Goal: Task Accomplishment & Management: Use online tool/utility

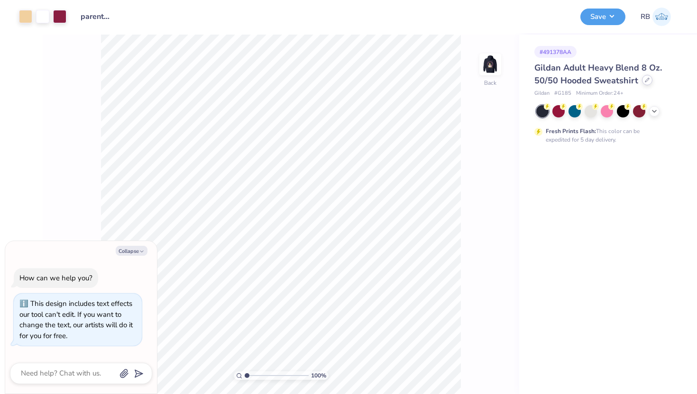
click at [648, 77] on div at bounding box center [647, 80] width 10 height 10
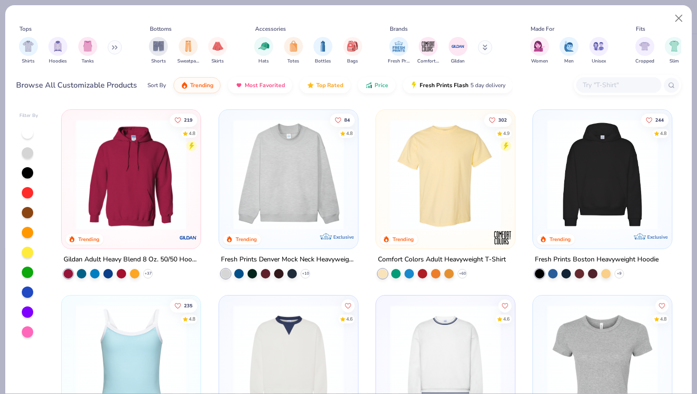
type textarea "x"
click at [630, 85] on input "text" at bounding box center [618, 85] width 73 height 11
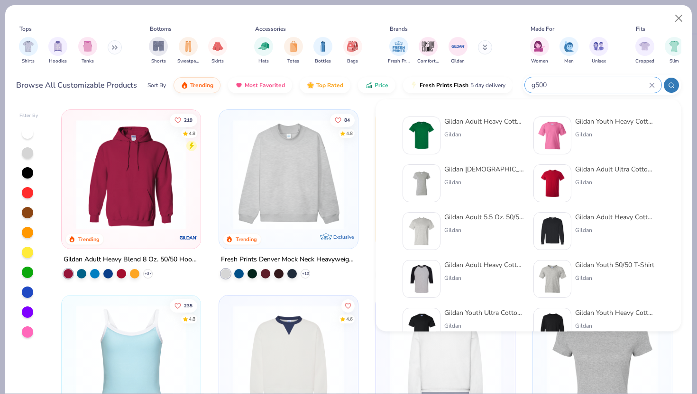
type input "g500"
click at [437, 136] on div at bounding box center [422, 136] width 38 height 38
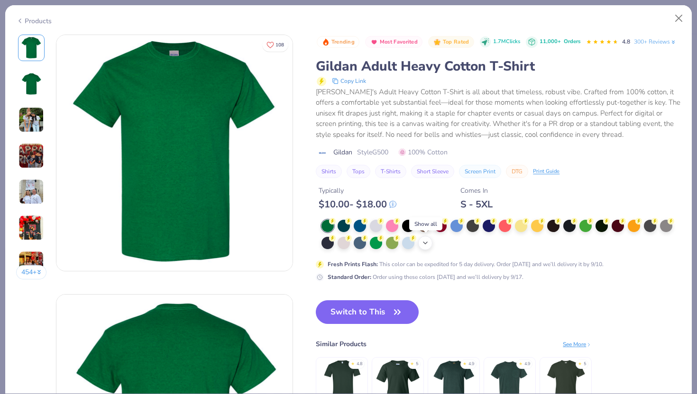
click at [425, 244] on polyline at bounding box center [425, 243] width 4 height 2
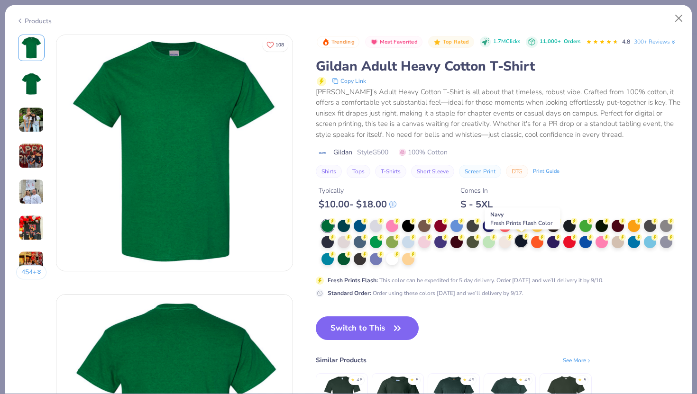
click at [518, 246] on div at bounding box center [521, 241] width 12 height 12
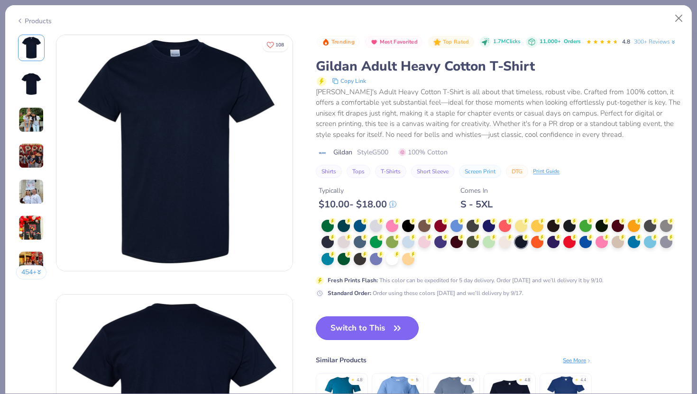
click at [379, 329] on button "Switch to This" at bounding box center [367, 329] width 103 height 24
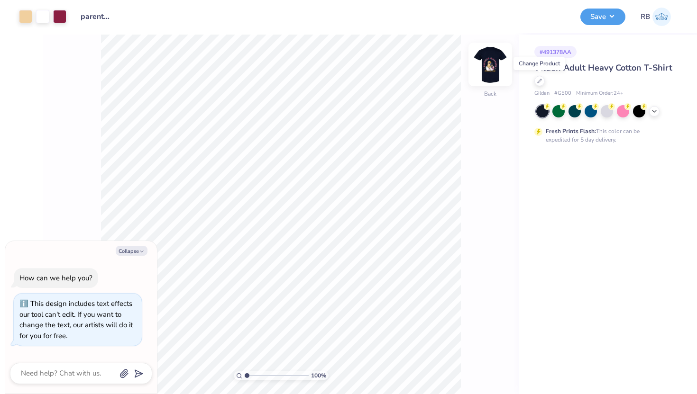
click at [485, 71] on img at bounding box center [490, 65] width 38 height 38
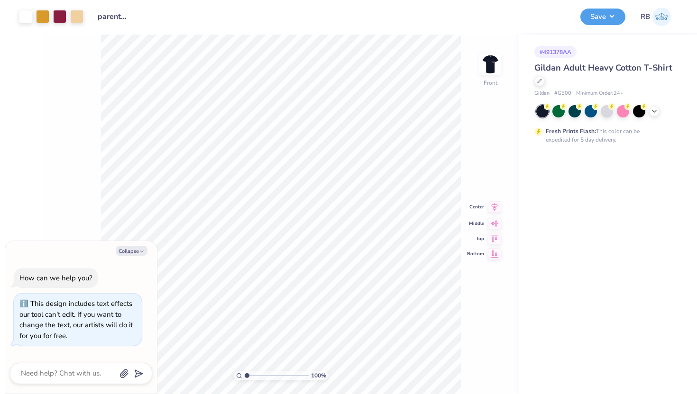
click at [494, 208] on icon at bounding box center [495, 207] width 6 height 8
click at [494, 202] on icon at bounding box center [495, 200] width 6 height 8
click at [493, 64] on img at bounding box center [490, 65] width 38 height 38
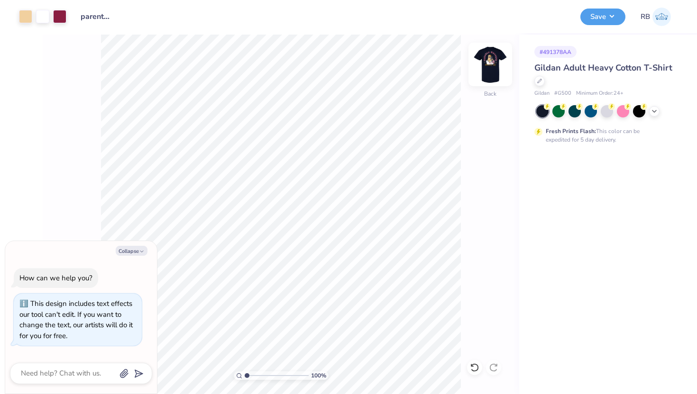
click at [486, 69] on img at bounding box center [490, 65] width 38 height 38
click at [500, 63] on img at bounding box center [490, 65] width 38 height 38
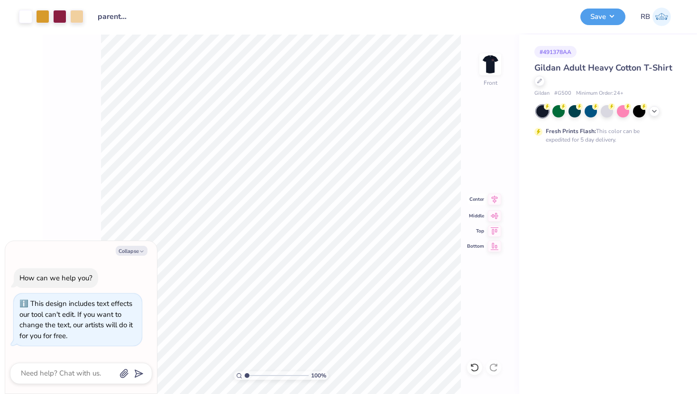
click at [491, 201] on icon at bounding box center [494, 199] width 13 height 11
click at [488, 69] on img at bounding box center [490, 65] width 38 height 38
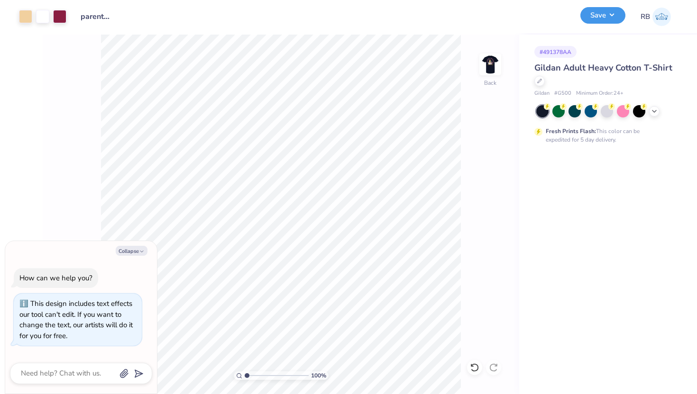
click at [604, 17] on button "Save" at bounding box center [602, 15] width 45 height 17
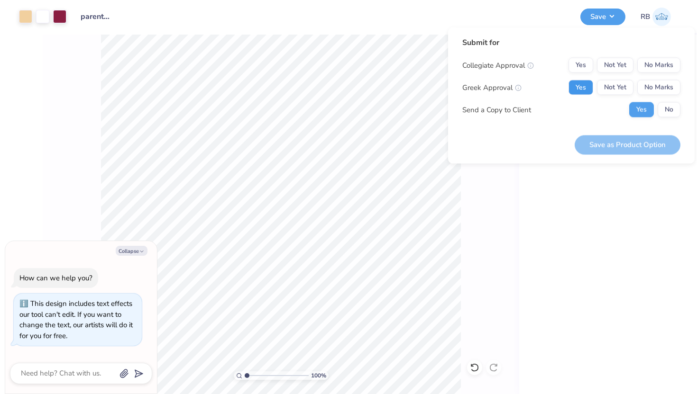
click at [586, 88] on button "Yes" at bounding box center [580, 87] width 25 height 15
click at [660, 65] on button "No Marks" at bounding box center [658, 65] width 43 height 15
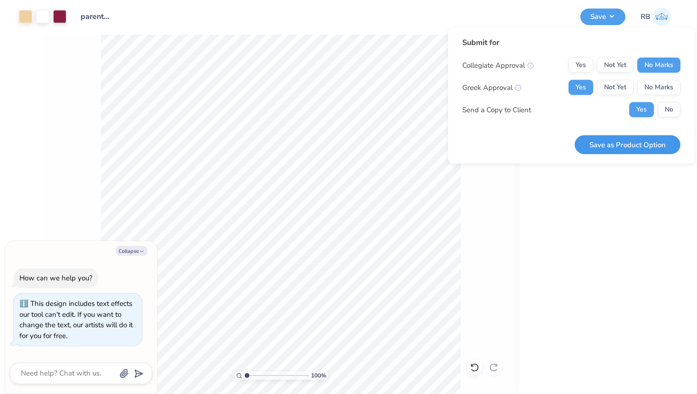
click at [628, 146] on button "Save as Product Option" at bounding box center [628, 144] width 106 height 19
type textarea "x"
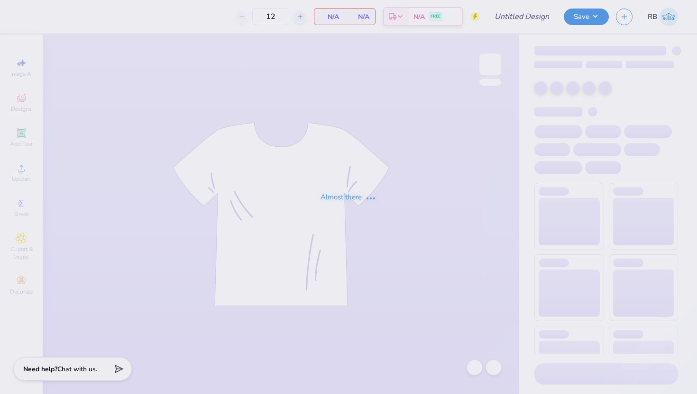
type input "parents wknd"
type input "100"
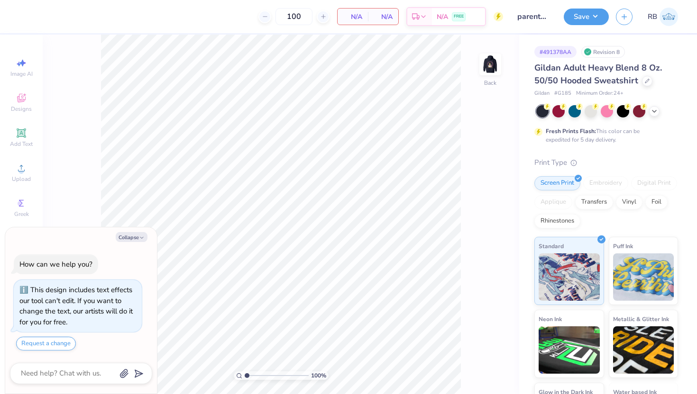
type textarea "x"
type input "1.3"
type textarea "x"
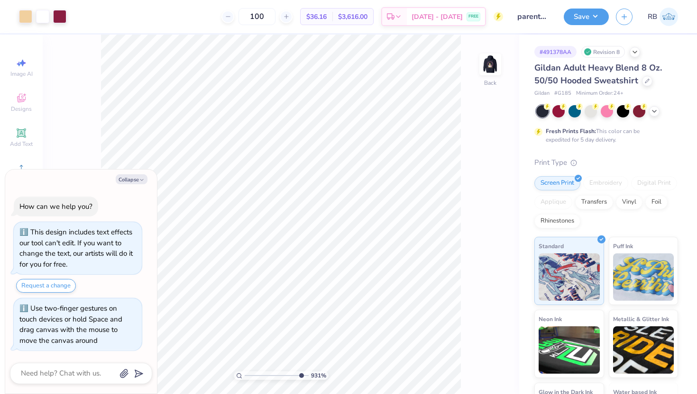
drag, startPoint x: 248, startPoint y: 376, endPoint x: 300, endPoint y: 374, distance: 51.3
type input "9.31"
click at [300, 374] on input "range" at bounding box center [277, 376] width 64 height 9
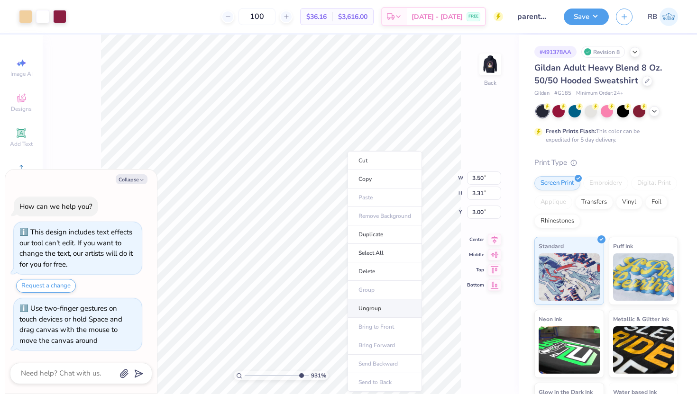
click at [376, 304] on li "Ungroup" at bounding box center [385, 309] width 74 height 18
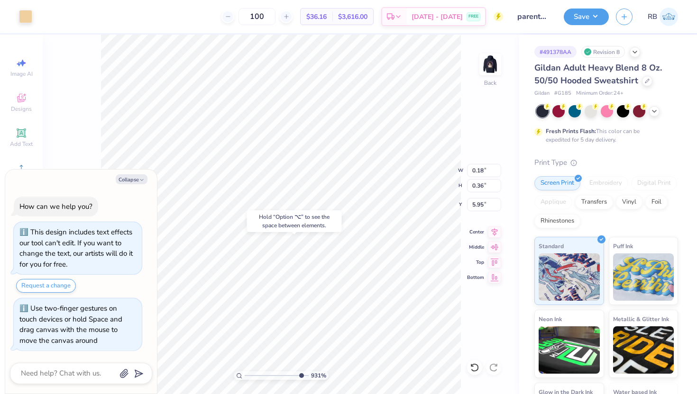
type textarea "x"
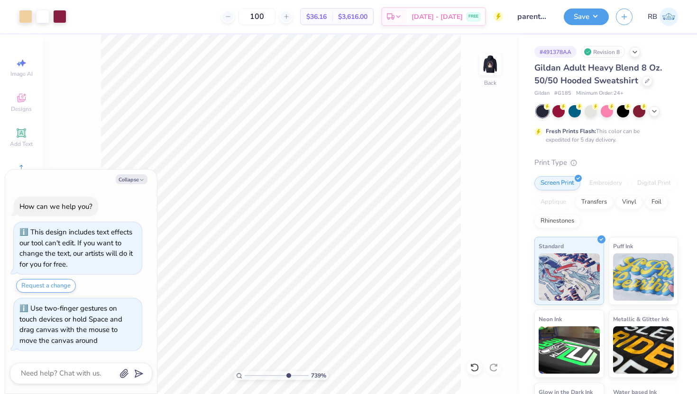
drag, startPoint x: 299, startPoint y: 375, endPoint x: 287, endPoint y: 375, distance: 11.9
click at [287, 375] on input "range" at bounding box center [277, 376] width 64 height 9
drag, startPoint x: 287, startPoint y: 376, endPoint x: 241, endPoint y: 375, distance: 46.0
type input "1"
click at [245, 375] on input "range" at bounding box center [277, 376] width 64 height 9
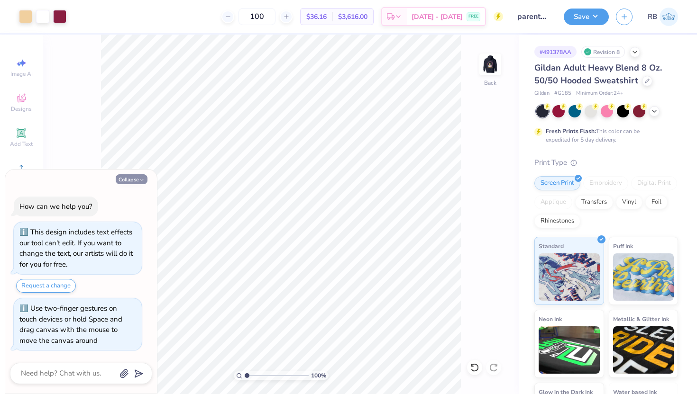
click at [135, 178] on button "Collapse" at bounding box center [132, 179] width 32 height 10
type textarea "x"
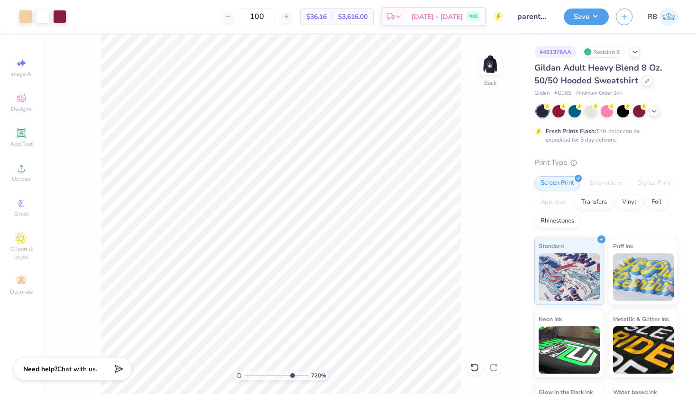
drag, startPoint x: 248, startPoint y: 377, endPoint x: 291, endPoint y: 377, distance: 43.1
click at [291, 377] on input "range" at bounding box center [277, 376] width 64 height 9
click at [475, 366] on icon at bounding box center [474, 367] width 9 height 9
click at [493, 368] on icon at bounding box center [493, 367] width 9 height 9
click at [285, 376] on input "range" at bounding box center [277, 376] width 64 height 9
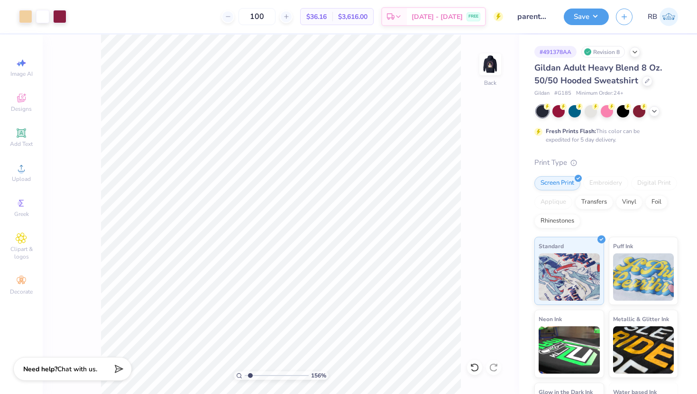
drag, startPoint x: 286, startPoint y: 375, endPoint x: 250, endPoint y: 373, distance: 36.1
click at [250, 373] on input "range" at bounding box center [277, 376] width 64 height 9
drag, startPoint x: 251, startPoint y: 376, endPoint x: 243, endPoint y: 376, distance: 8.5
type input "1"
click at [245, 376] on input "range" at bounding box center [277, 376] width 64 height 9
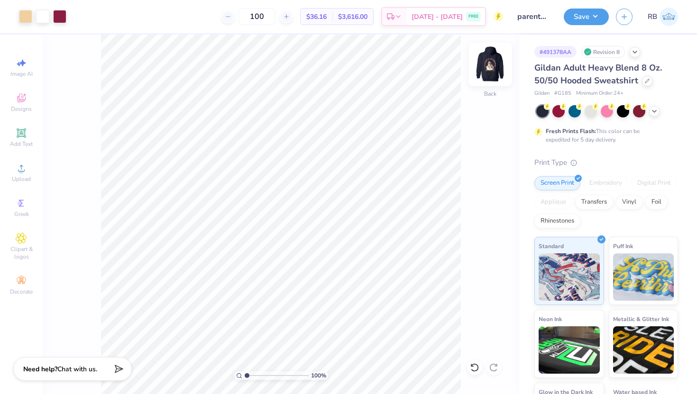
click at [485, 70] on img at bounding box center [490, 65] width 38 height 38
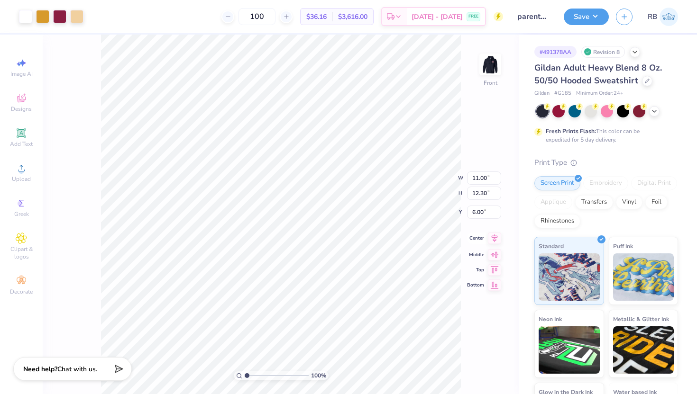
click at [493, 239] on icon at bounding box center [494, 238] width 13 height 11
click at [487, 63] on img at bounding box center [490, 65] width 38 height 38
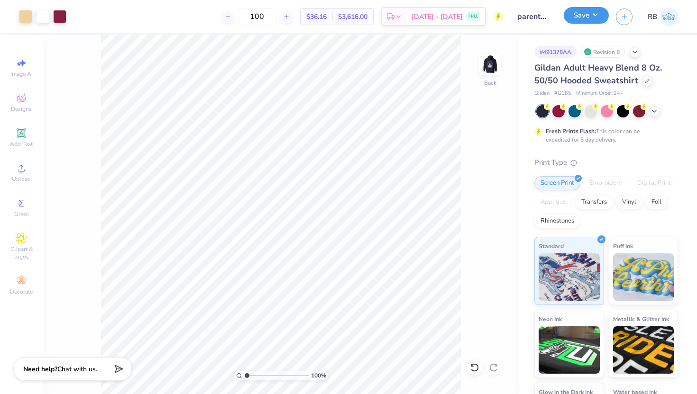
click at [586, 18] on button "Save" at bounding box center [586, 15] width 45 height 17
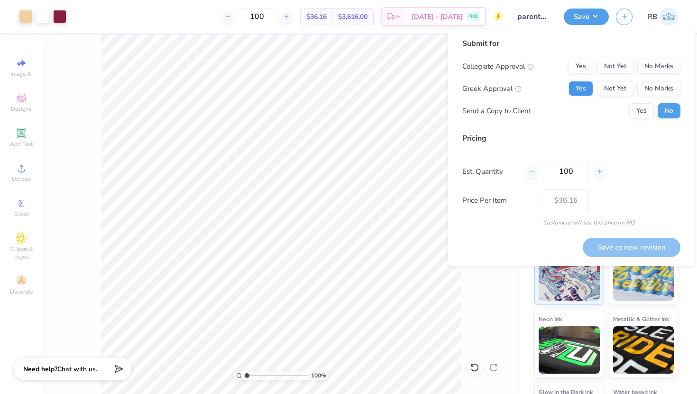
click at [592, 83] on button "Yes" at bounding box center [580, 88] width 25 height 15
click at [663, 61] on button "No Marks" at bounding box center [658, 66] width 43 height 15
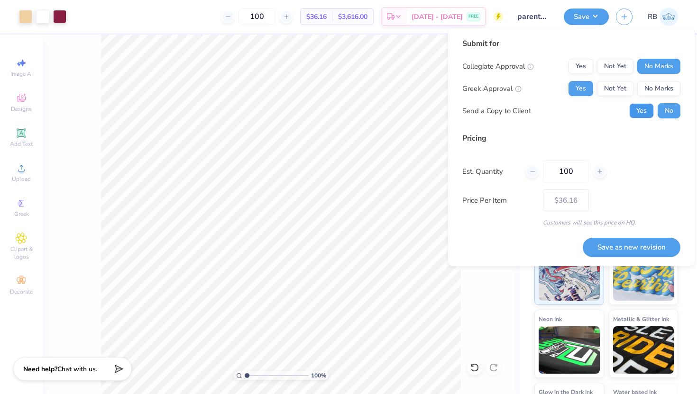
click at [646, 109] on button "Yes" at bounding box center [641, 110] width 25 height 15
click at [623, 233] on div "Save as new revision" at bounding box center [632, 242] width 98 height 30
click at [621, 238] on button "Save as new revision" at bounding box center [632, 247] width 98 height 19
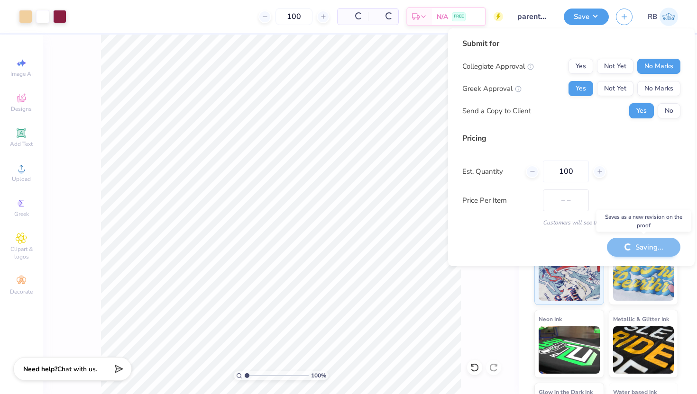
type input "$36.16"
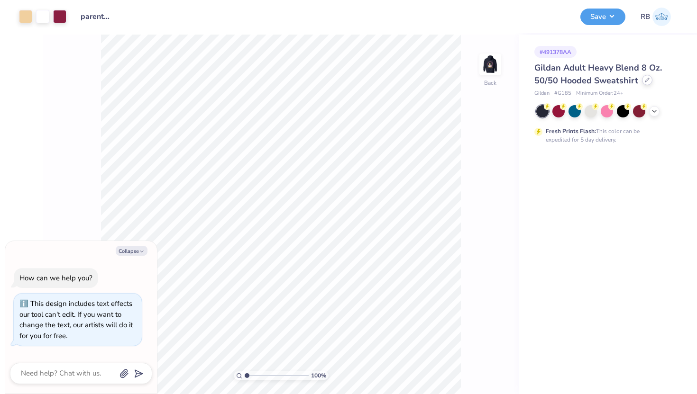
click at [648, 80] on div at bounding box center [647, 80] width 10 height 10
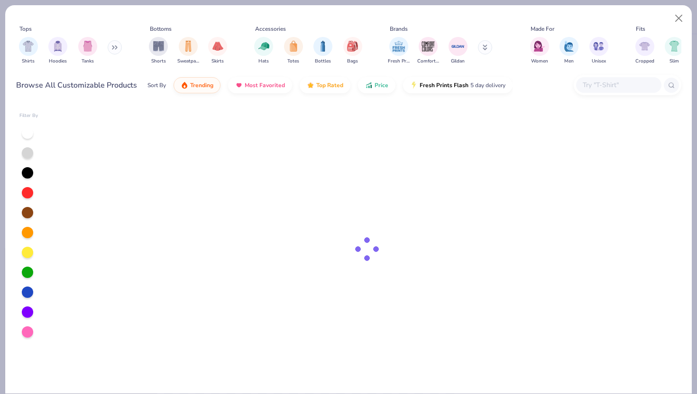
type textarea "x"
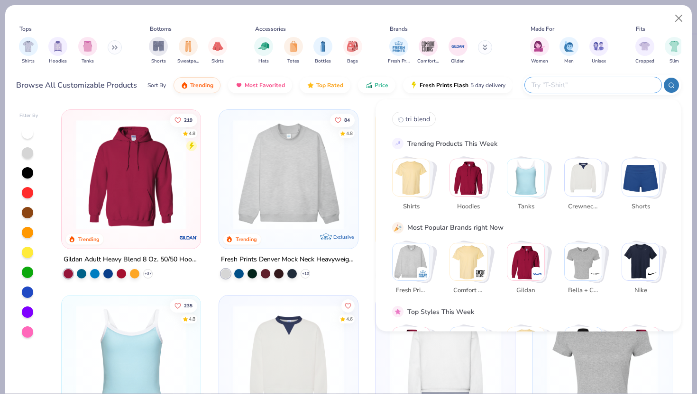
click at [620, 82] on input "text" at bounding box center [593, 85] width 124 height 11
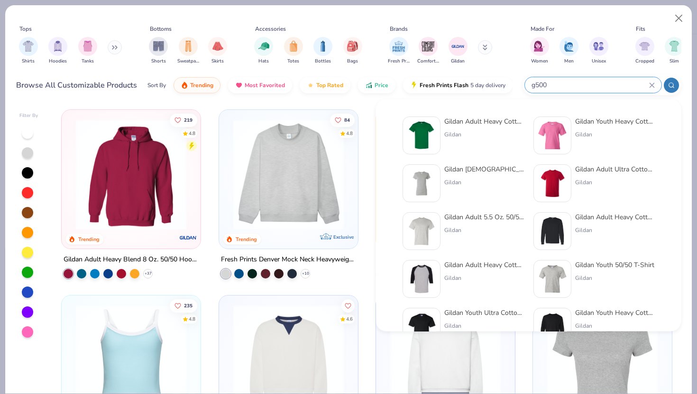
type input "g500"
click at [467, 131] on div "Gildan" at bounding box center [484, 134] width 80 height 9
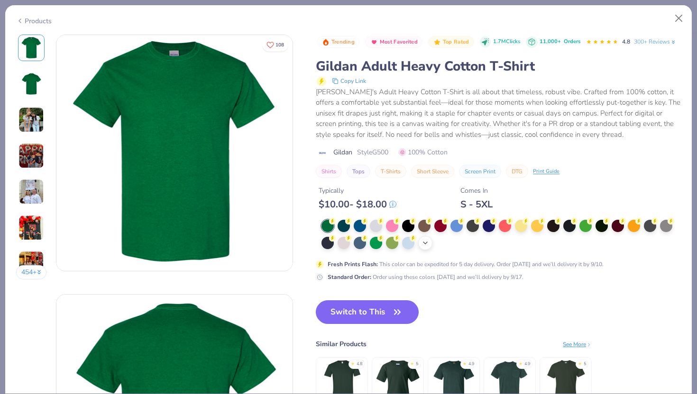
click at [427, 241] on icon at bounding box center [426, 243] width 8 height 8
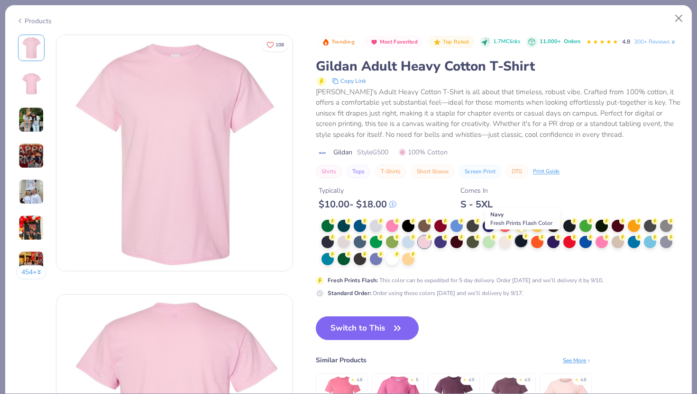
click at [523, 244] on div at bounding box center [521, 241] width 12 height 12
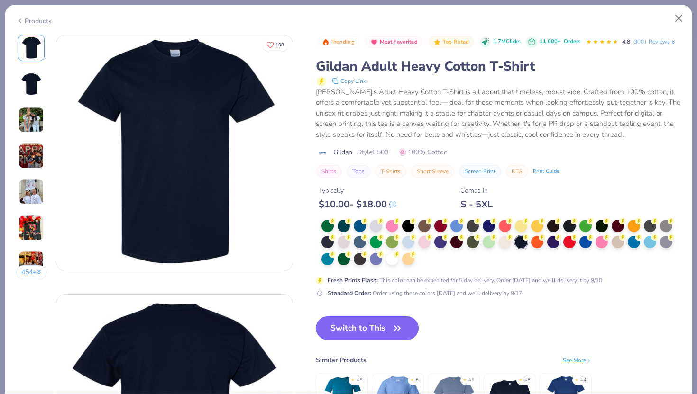
click at [367, 326] on button "Switch to This" at bounding box center [367, 329] width 103 height 24
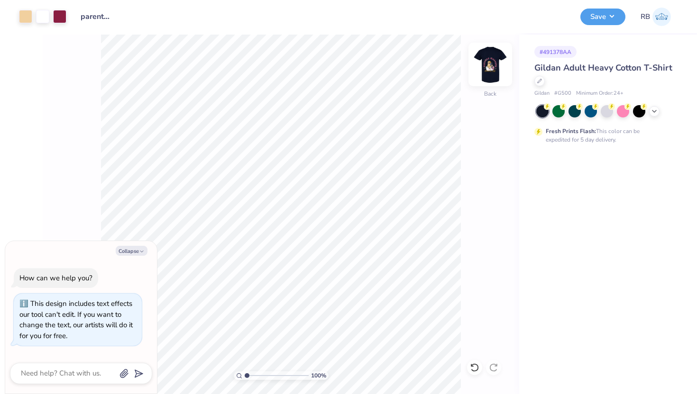
click at [488, 69] on img at bounding box center [490, 65] width 38 height 38
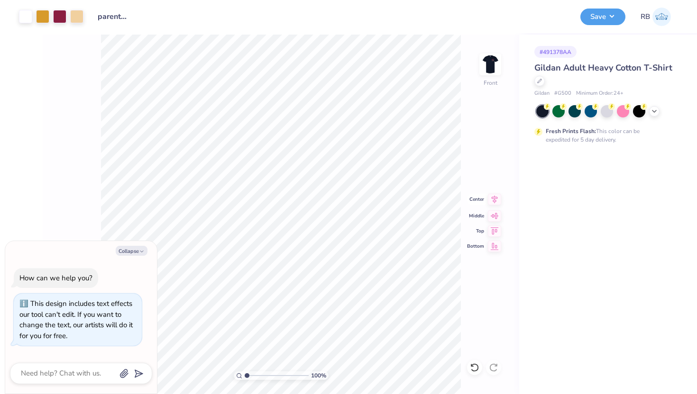
click at [491, 198] on icon at bounding box center [494, 199] width 13 height 11
click at [489, 73] on img at bounding box center [490, 65] width 38 height 38
click at [489, 73] on img at bounding box center [490, 64] width 19 height 19
click at [597, 20] on button "Save" at bounding box center [602, 15] width 45 height 17
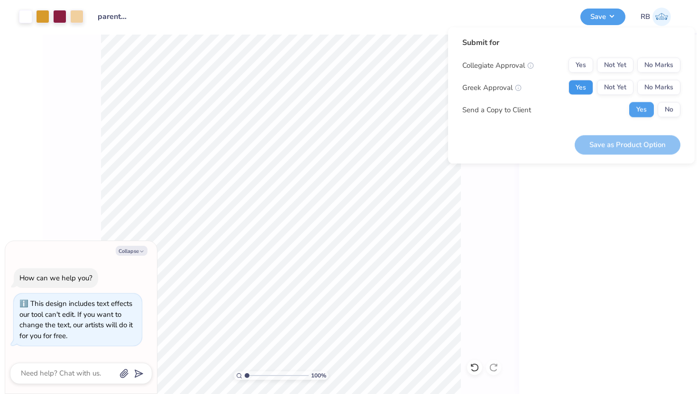
click at [582, 89] on button "Yes" at bounding box center [580, 87] width 25 height 15
click at [675, 58] on button "No Marks" at bounding box center [658, 65] width 43 height 15
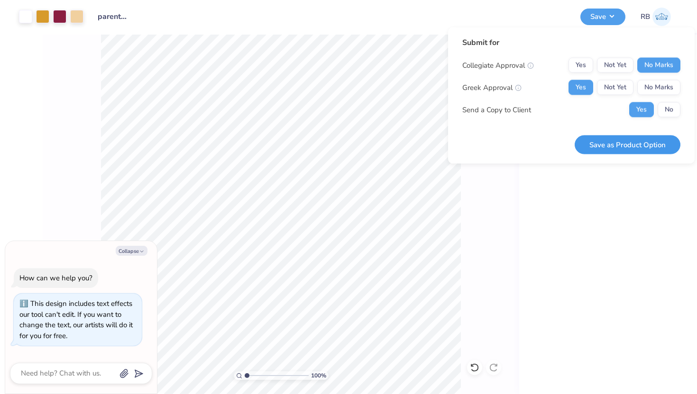
click at [612, 145] on button "Save as Product Option" at bounding box center [628, 144] width 106 height 19
type textarea "x"
